Goal: Navigation & Orientation: Find specific page/section

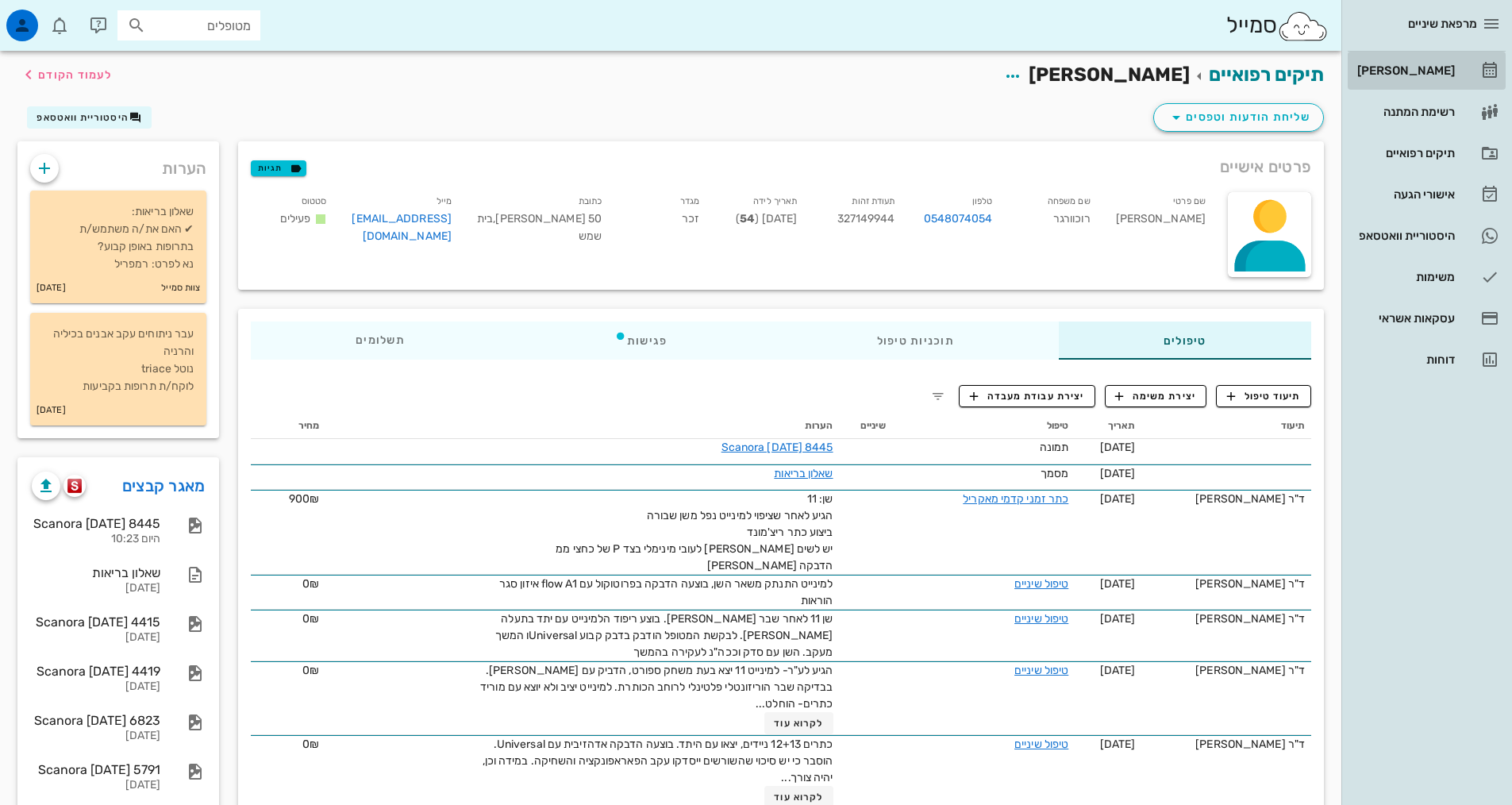
click at [1425, 66] on div "[PERSON_NAME]" at bounding box center [1404, 70] width 101 height 13
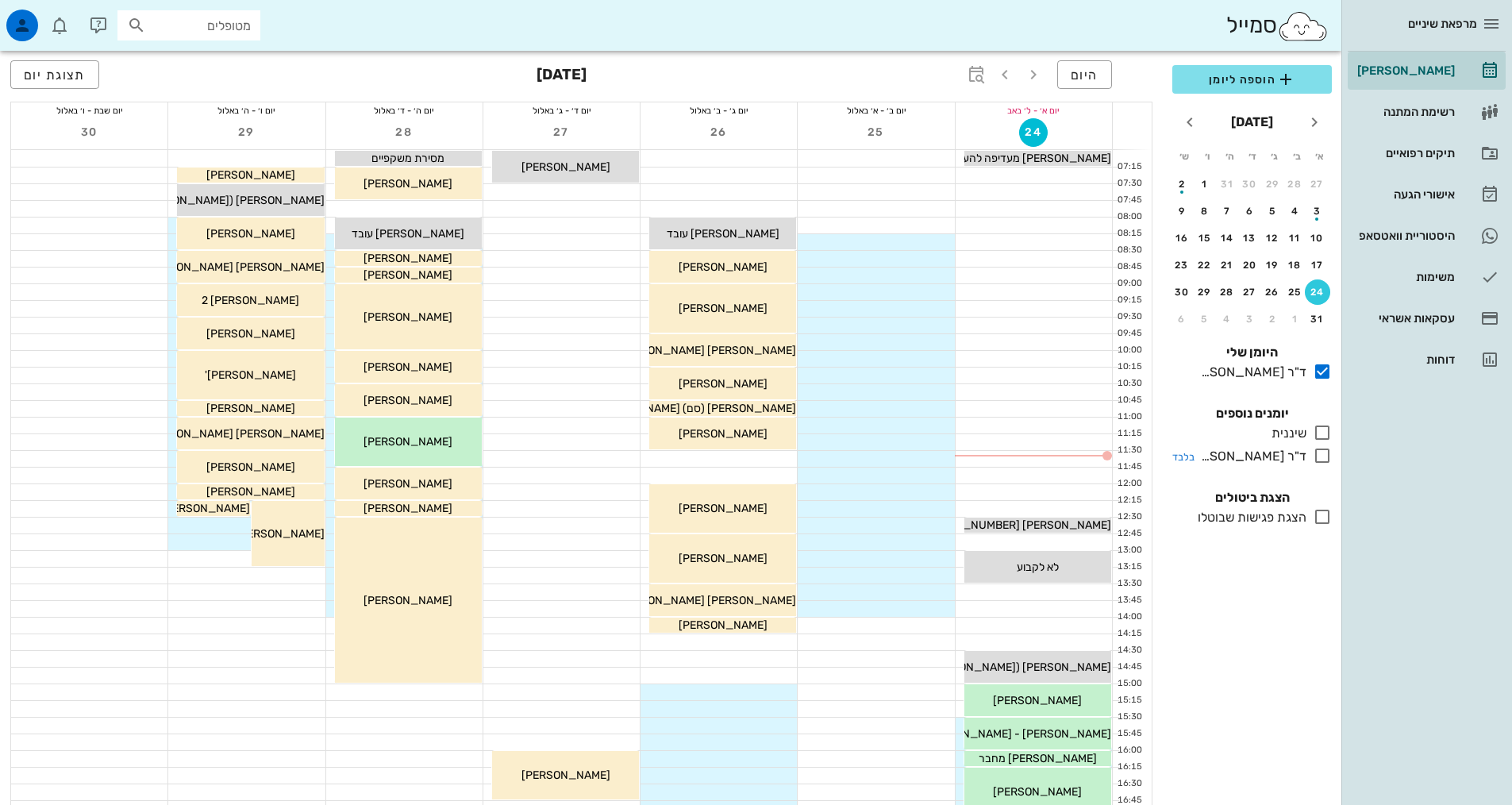
click at [1313, 461] on icon at bounding box center [1322, 455] width 19 height 19
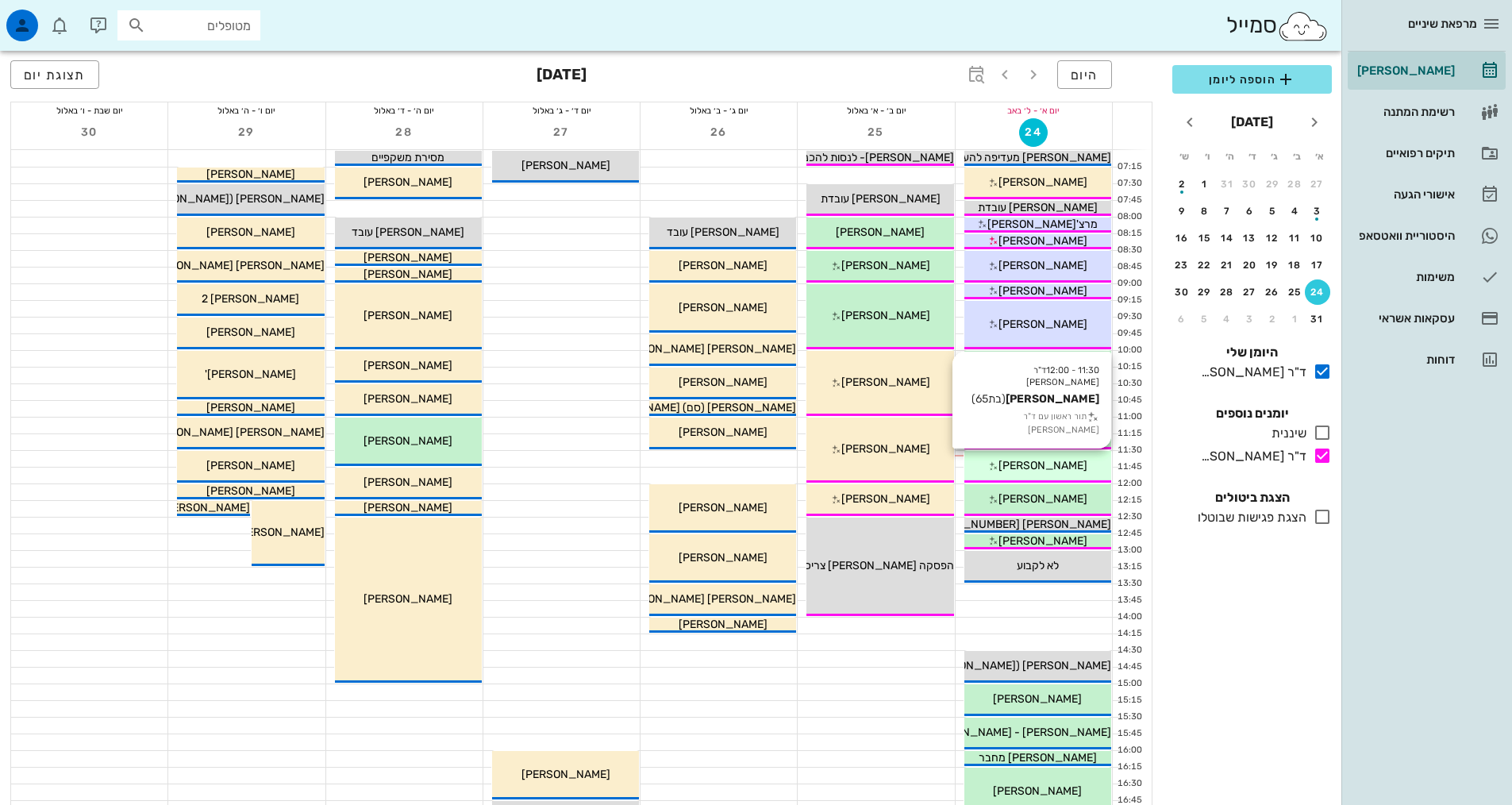
click at [1023, 461] on span "[PERSON_NAME]" at bounding box center [1042, 466] width 89 height 14
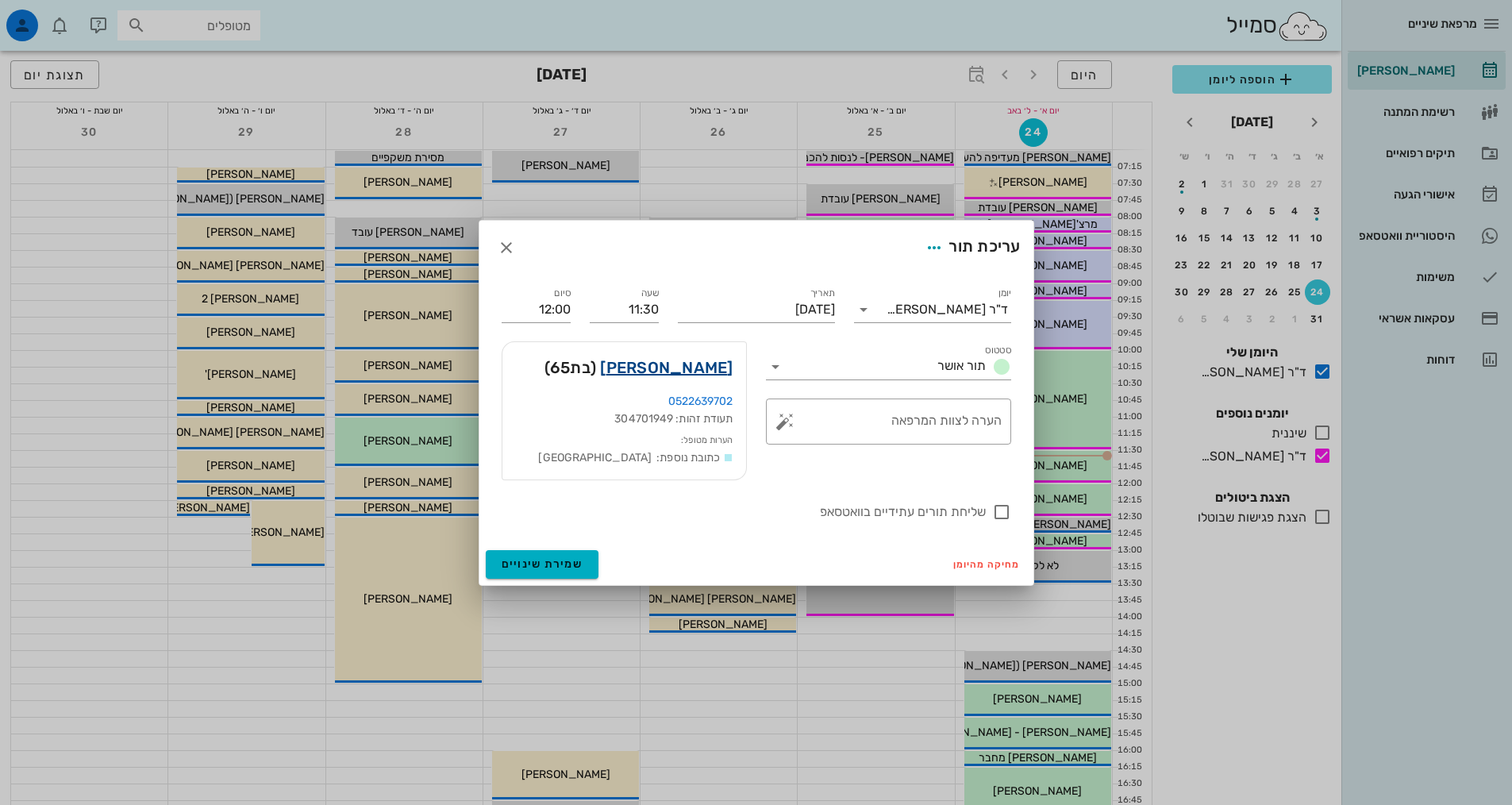
click at [696, 365] on link "[PERSON_NAME]" at bounding box center [666, 367] width 132 height 25
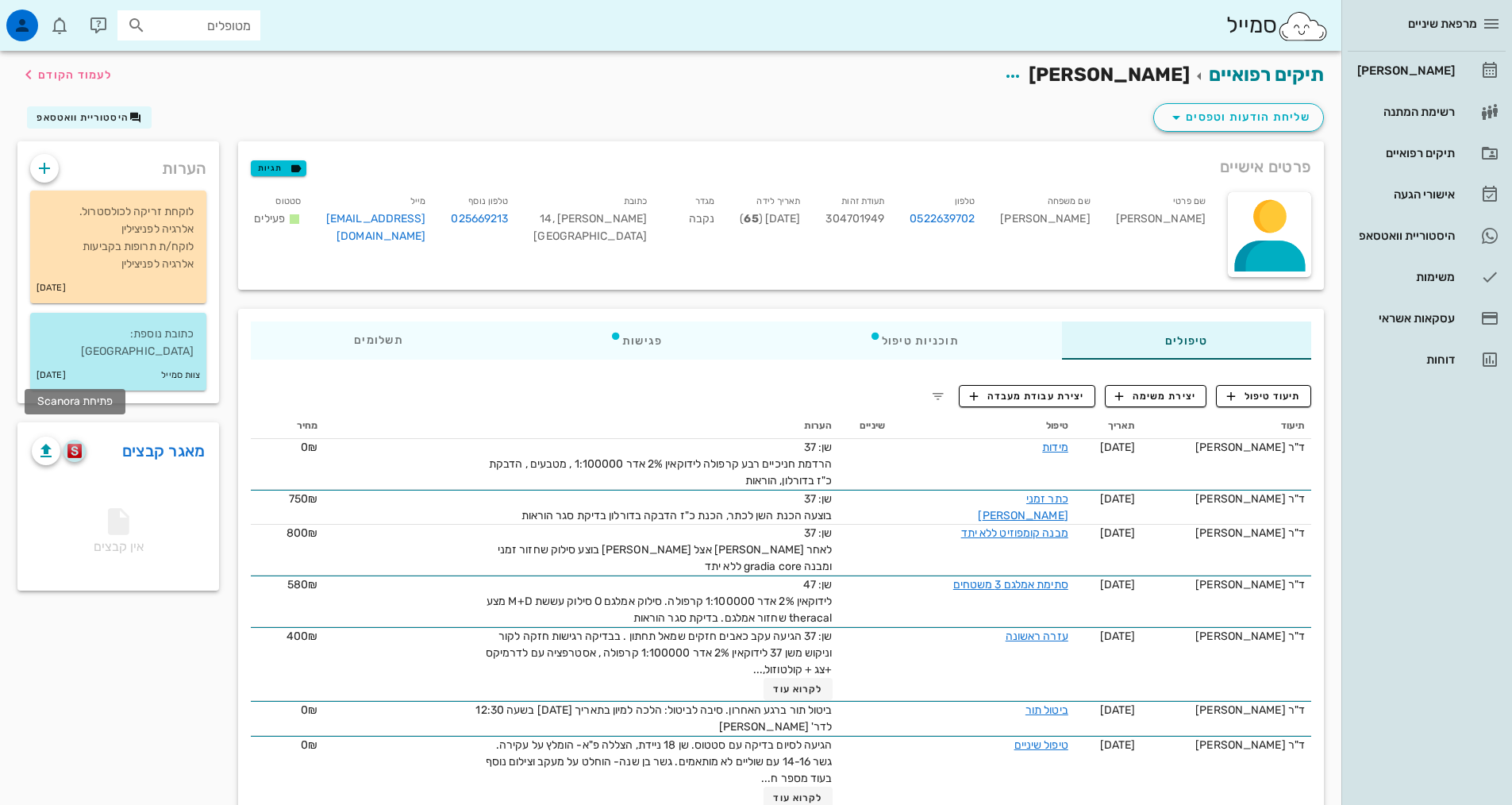
click at [67, 444] on img "button" at bounding box center [74, 451] width 15 height 15
